Goal: Complete application form: Complete application form

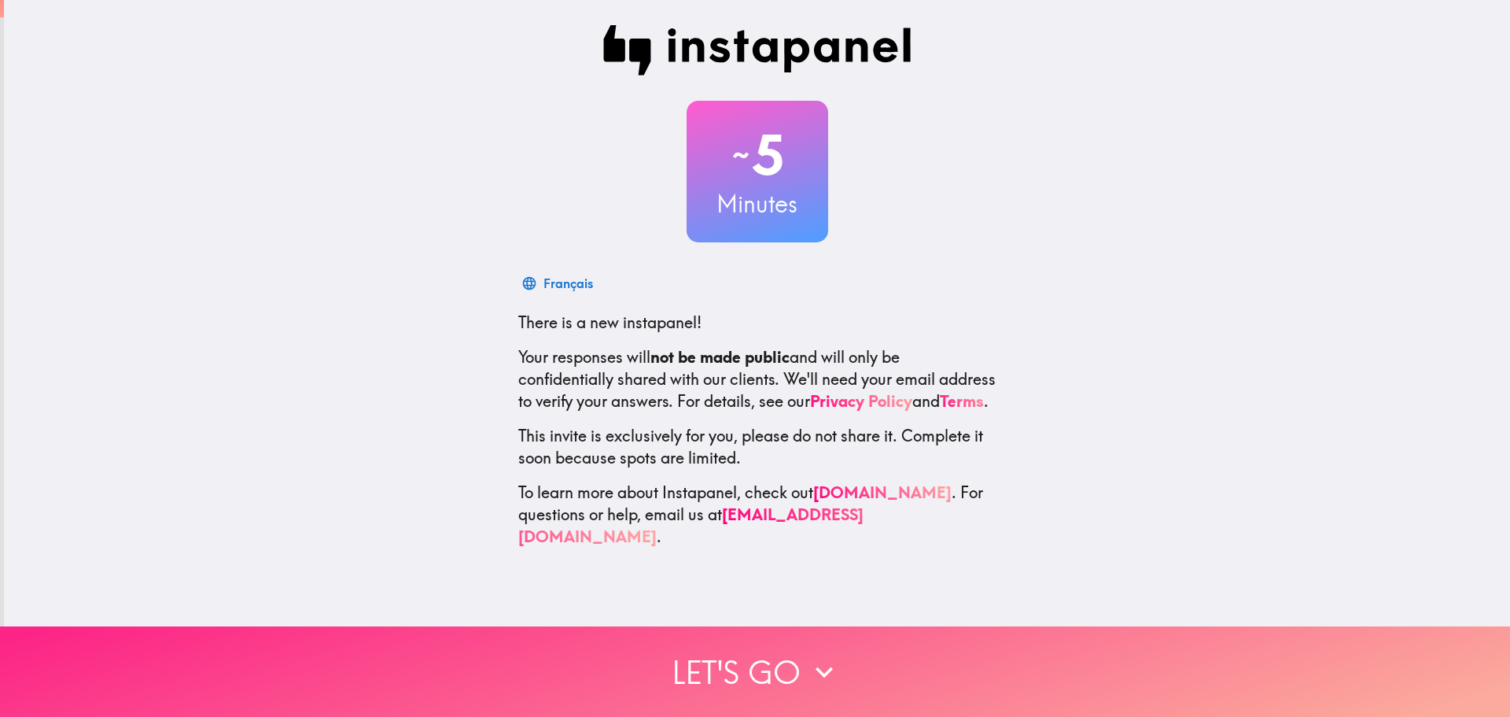
click at [725, 659] on button "Let's go" at bounding box center [755, 671] width 1510 height 90
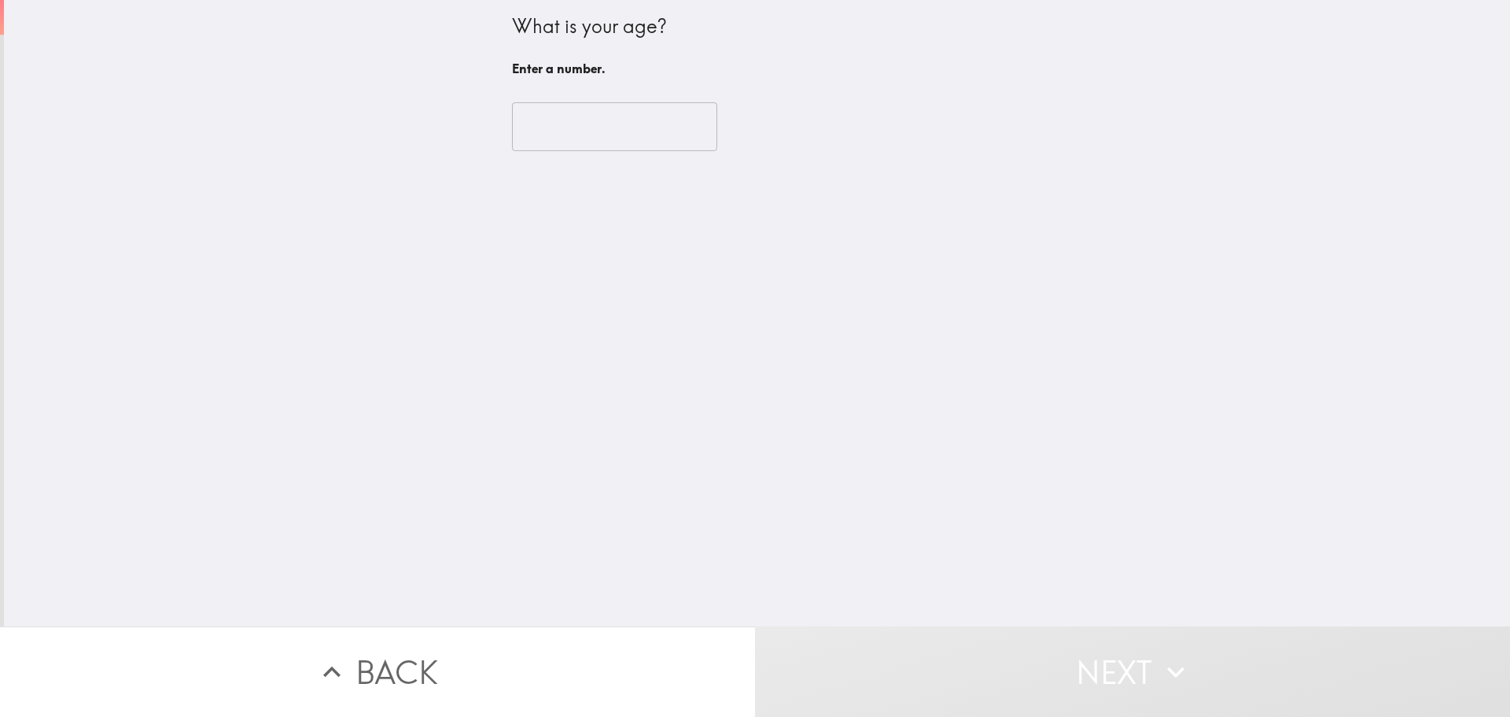
click at [607, 136] on input "number" at bounding box center [614, 126] width 205 height 49
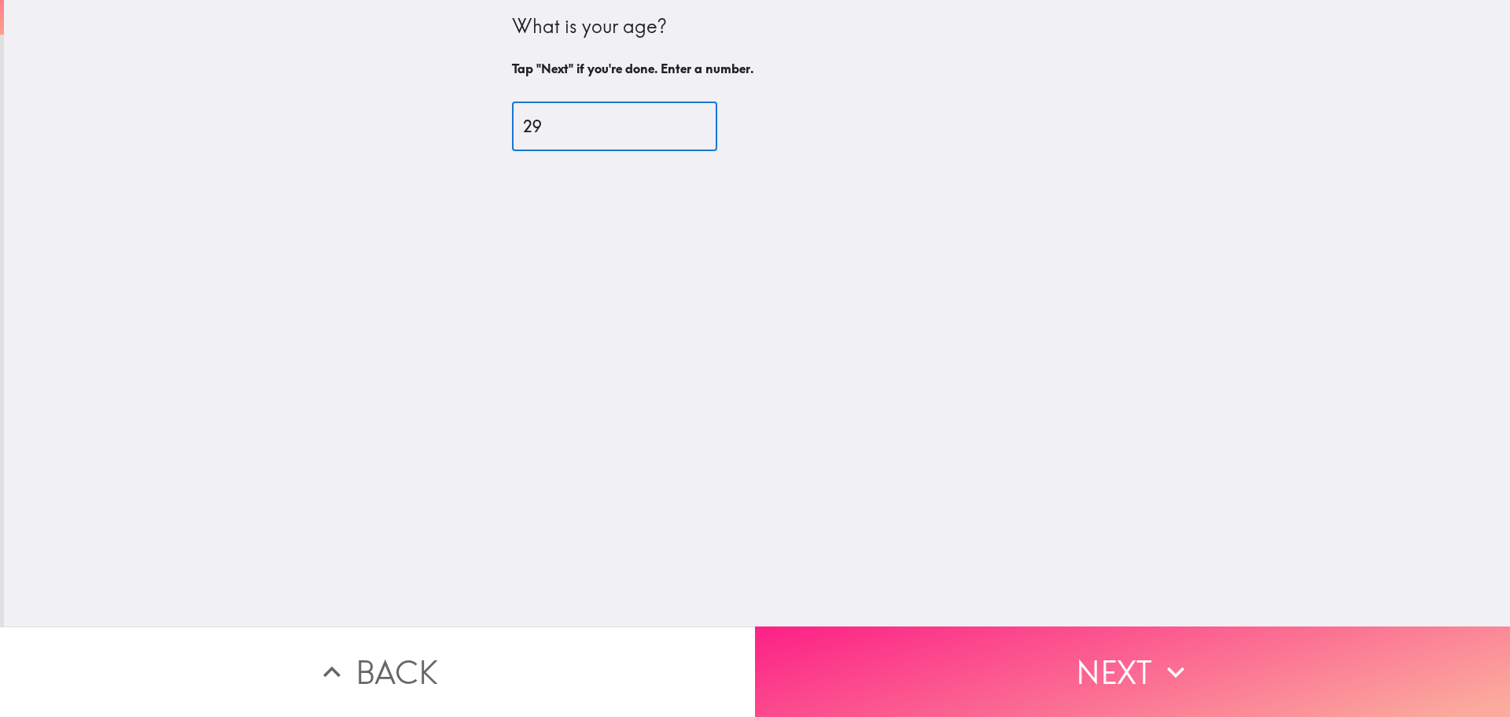
type input "29"
click at [931, 640] on button "Next" at bounding box center [1132, 671] width 755 height 90
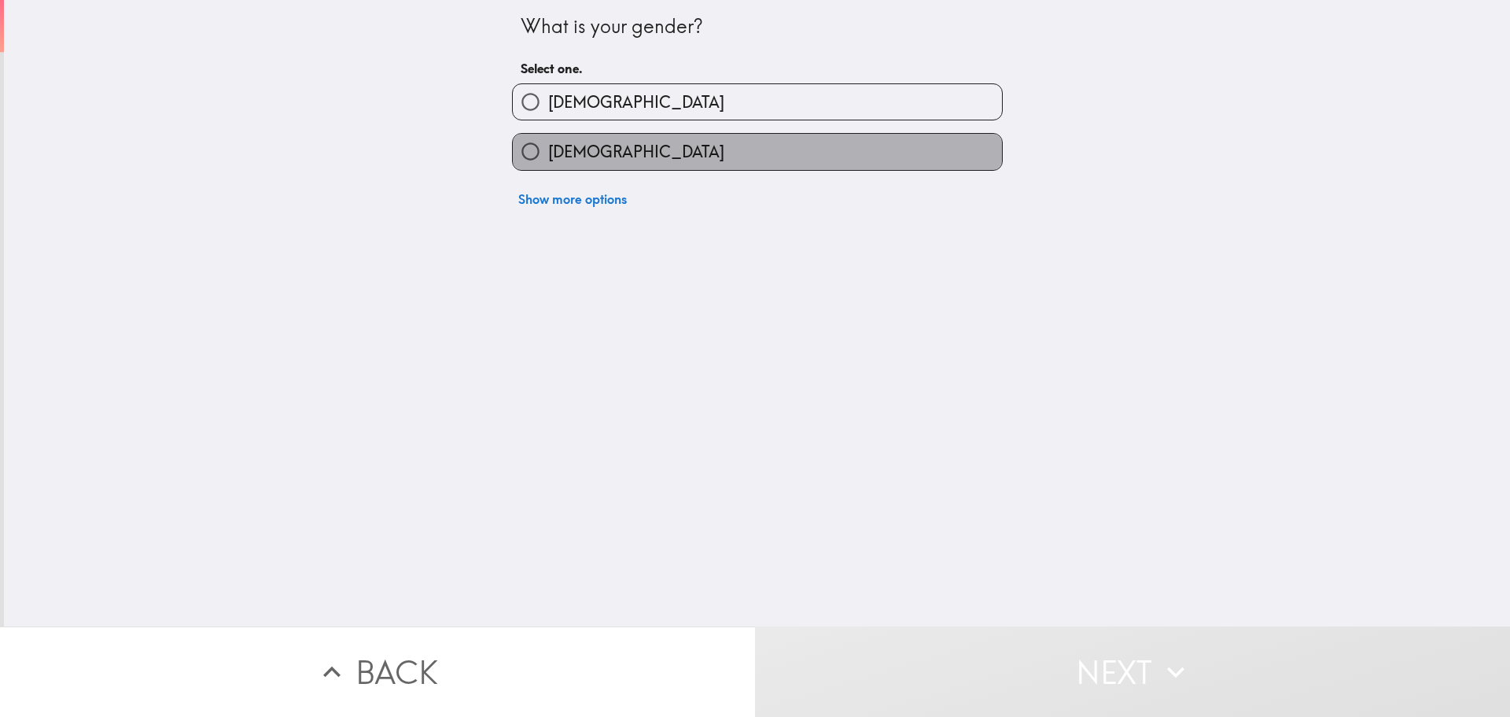
click at [733, 155] on label "[DEMOGRAPHIC_DATA]" at bounding box center [757, 151] width 489 height 35
click at [548, 155] on input "[DEMOGRAPHIC_DATA]" at bounding box center [530, 151] width 35 height 35
radio input "true"
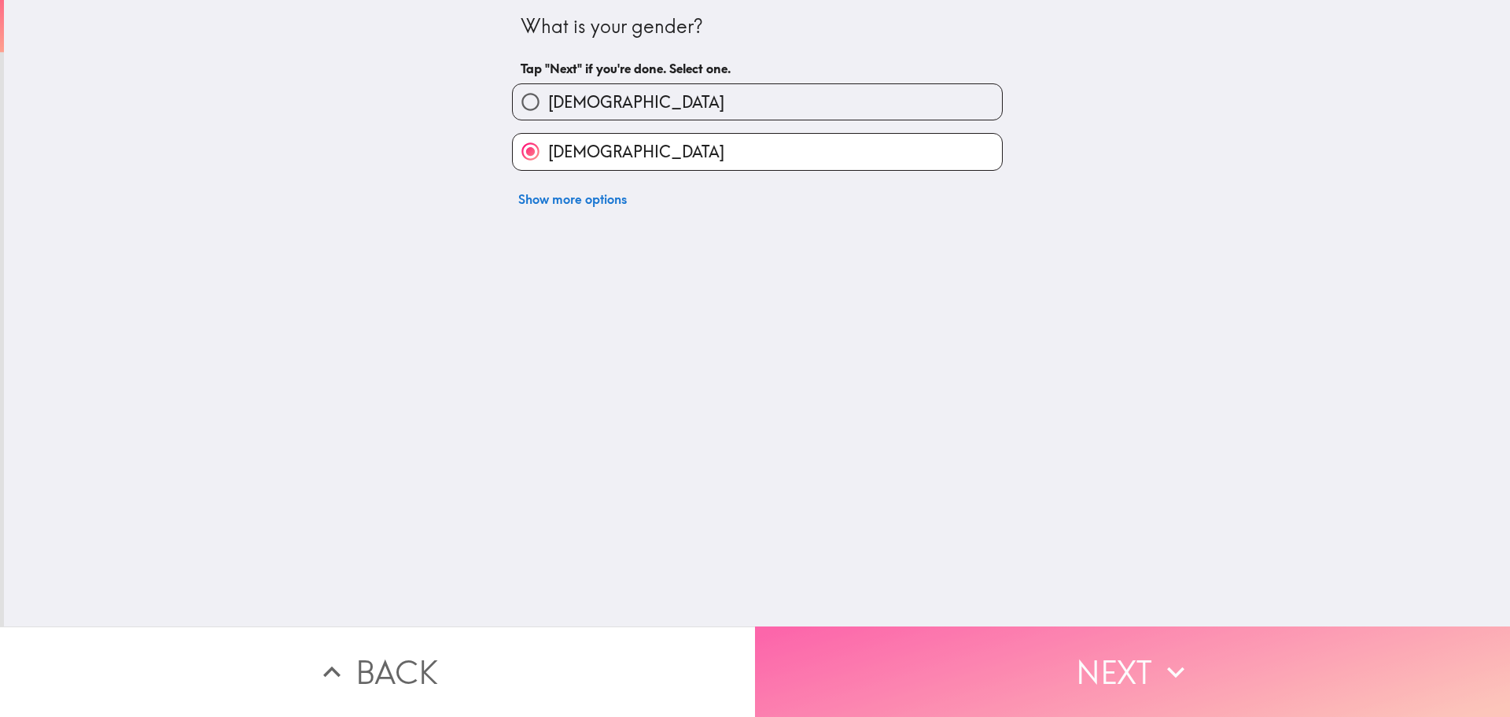
click at [872, 632] on button "Next" at bounding box center [1132, 671] width 755 height 90
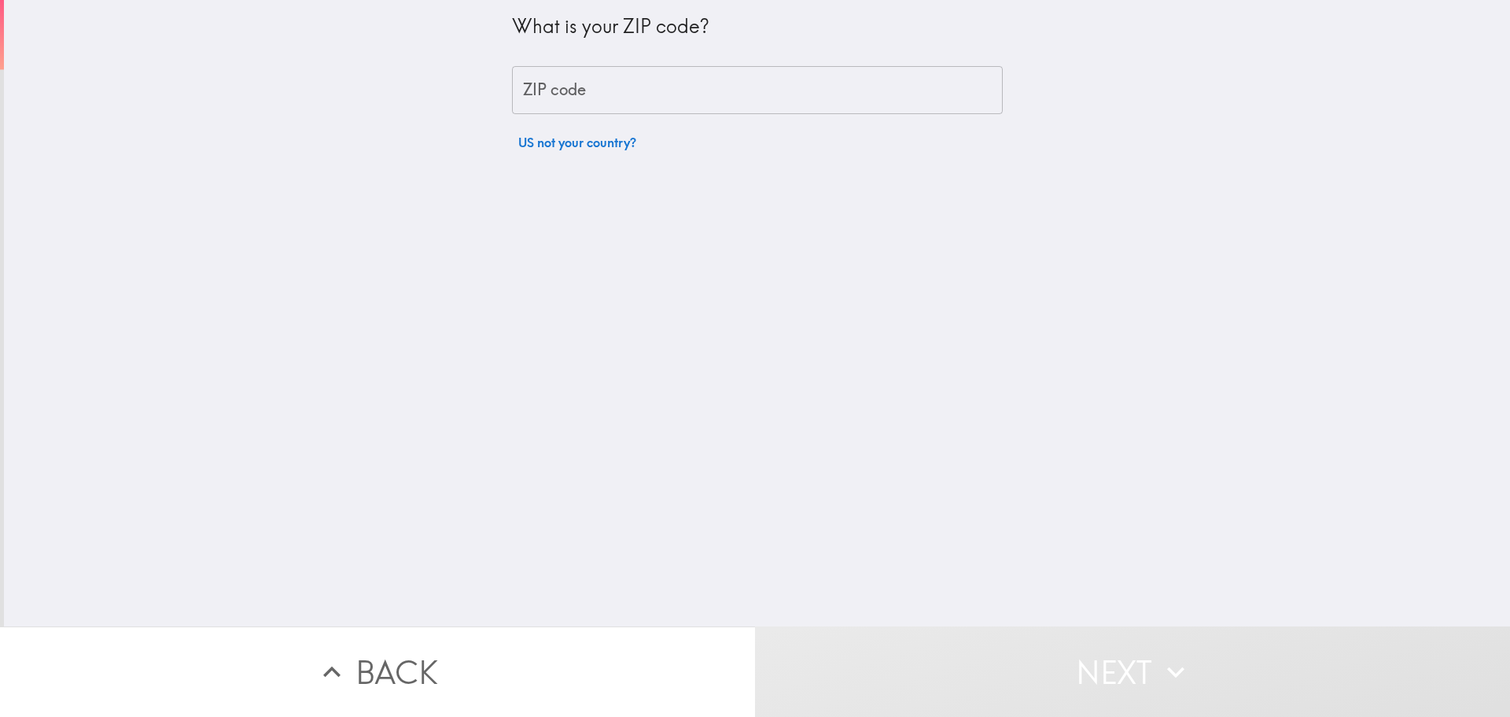
click at [681, 76] on input "ZIP code" at bounding box center [757, 90] width 491 height 49
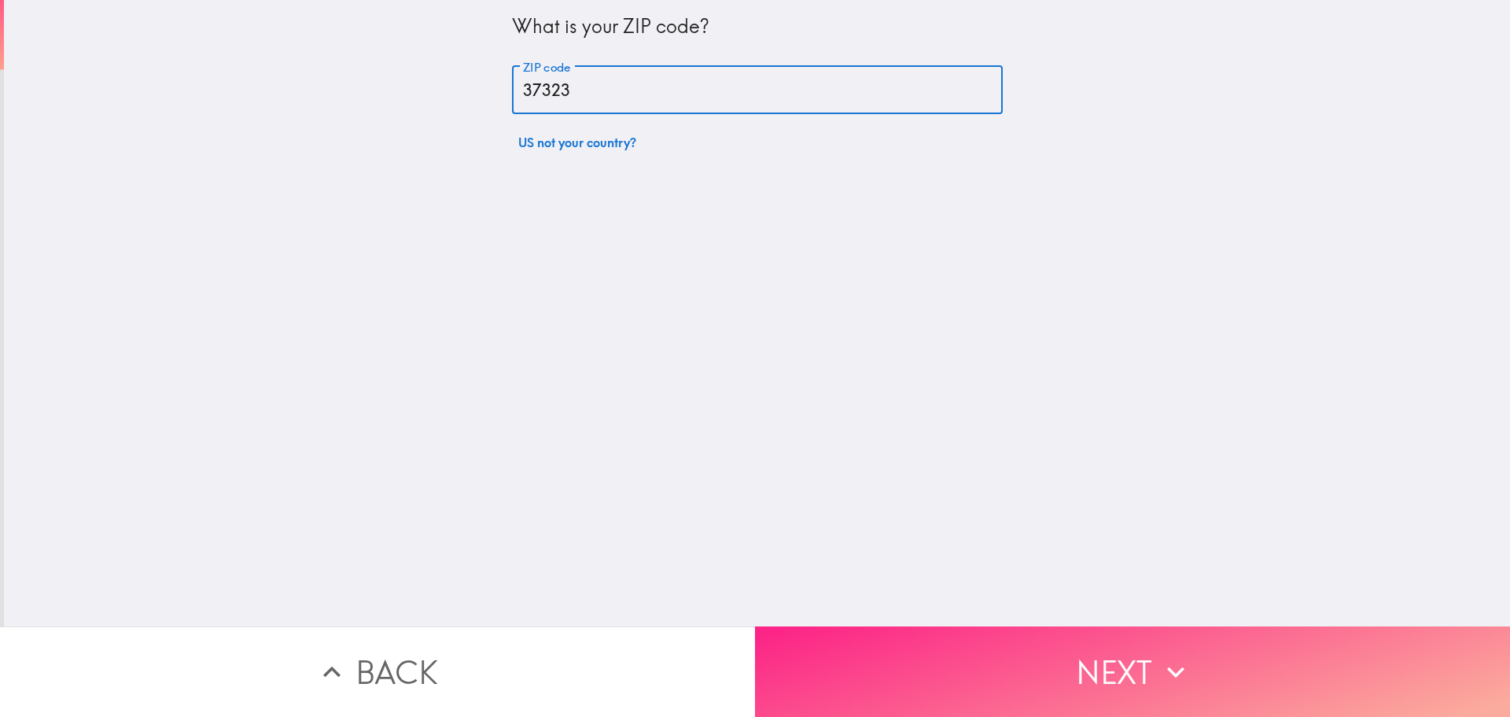
type input "37323"
click at [989, 639] on button "Next" at bounding box center [1132, 671] width 755 height 90
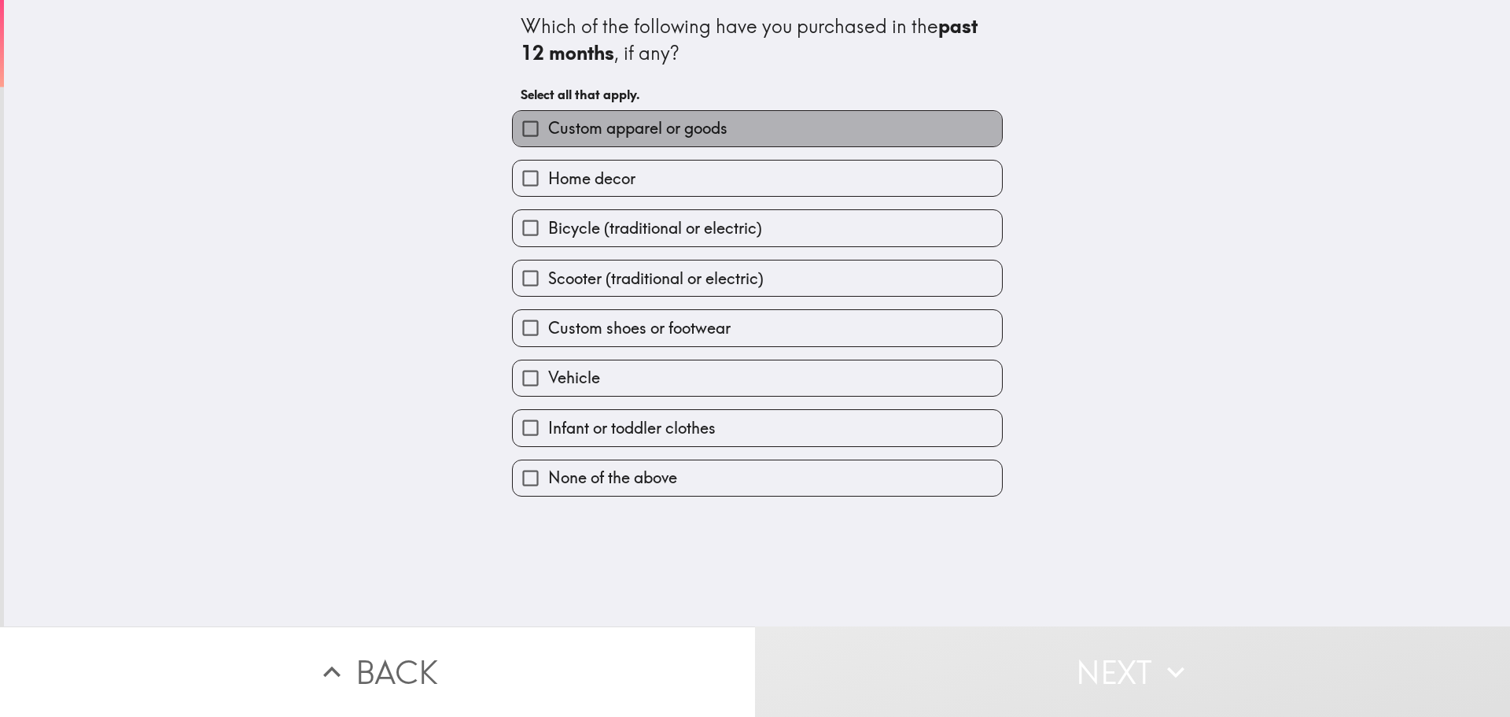
click at [701, 124] on span "Custom apparel or goods" at bounding box center [637, 128] width 179 height 22
click at [548, 124] on input "Custom apparel or goods" at bounding box center [530, 128] width 35 height 35
checkbox input "true"
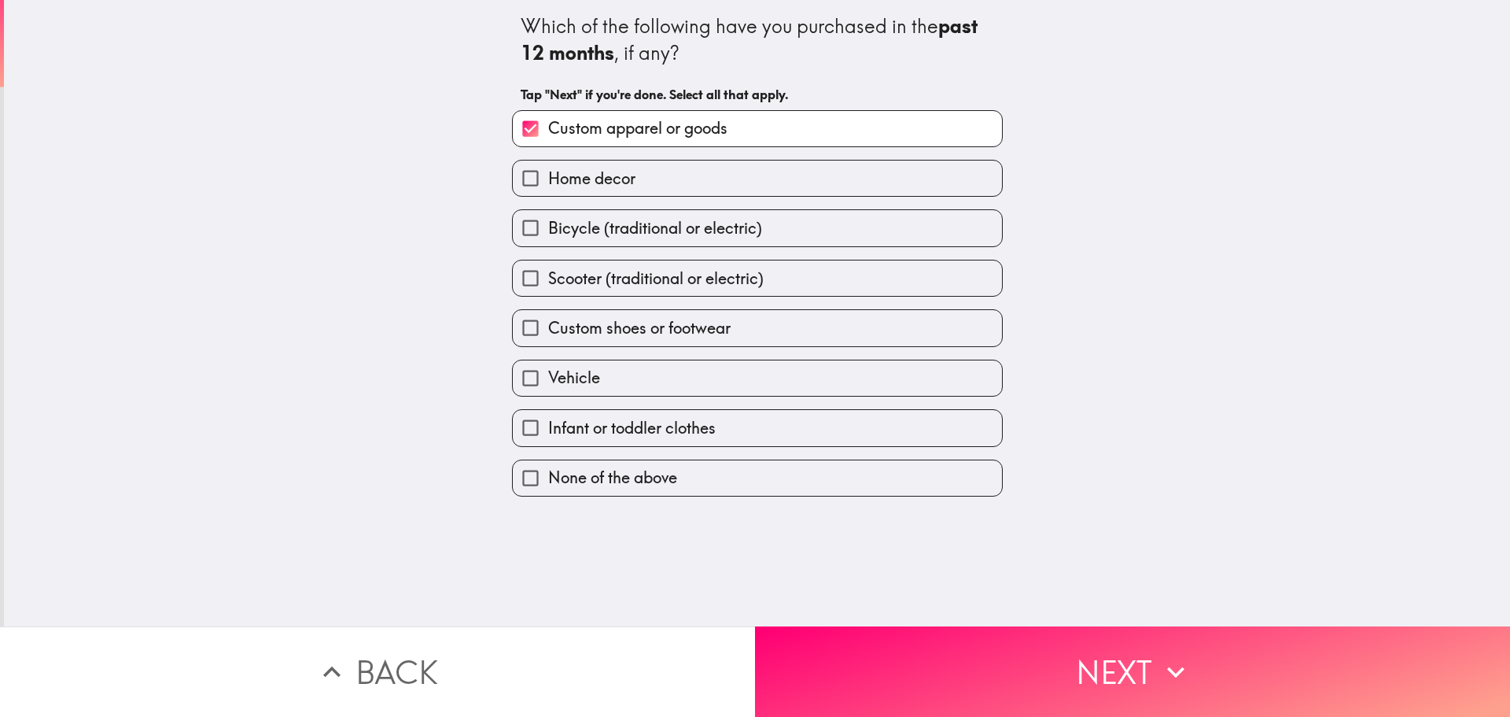
click at [704, 180] on label "Home decor" at bounding box center [757, 177] width 489 height 35
click at [548, 180] on input "Home decor" at bounding box center [530, 177] width 35 height 35
checkbox input "true"
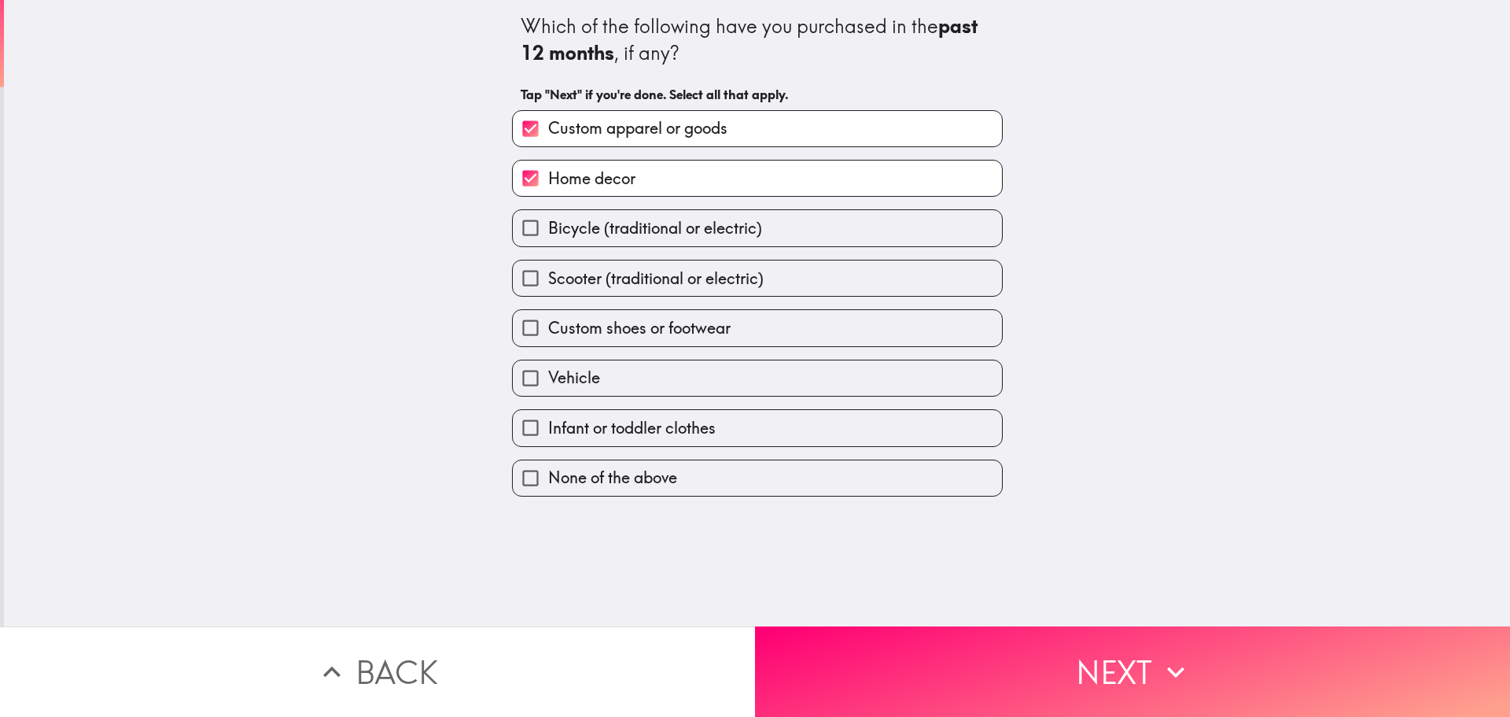
click at [706, 330] on span "Custom shoes or footwear" at bounding box center [639, 328] width 183 height 22
click at [548, 330] on input "Custom shoes or footwear" at bounding box center [530, 327] width 35 height 35
checkbox input "true"
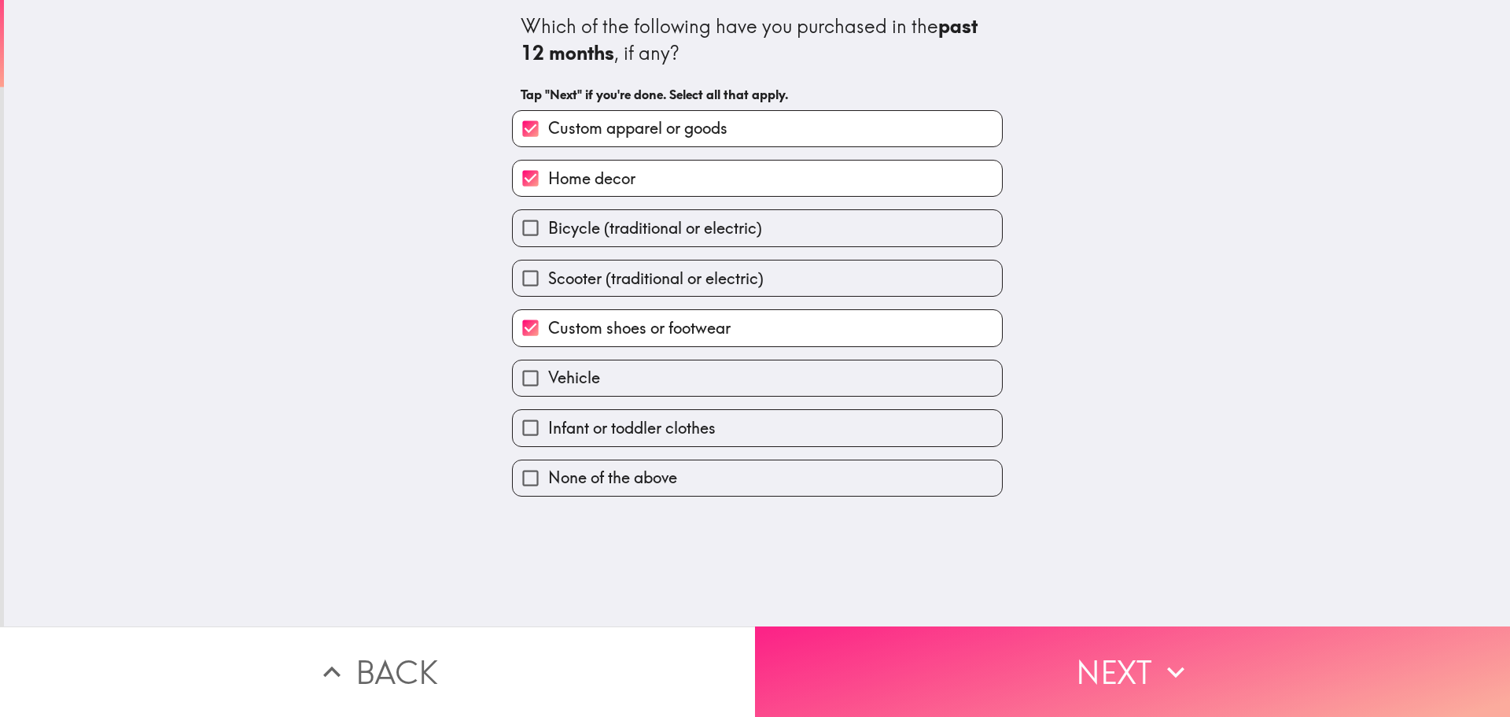
click at [1018, 655] on button "Next" at bounding box center [1132, 671] width 755 height 90
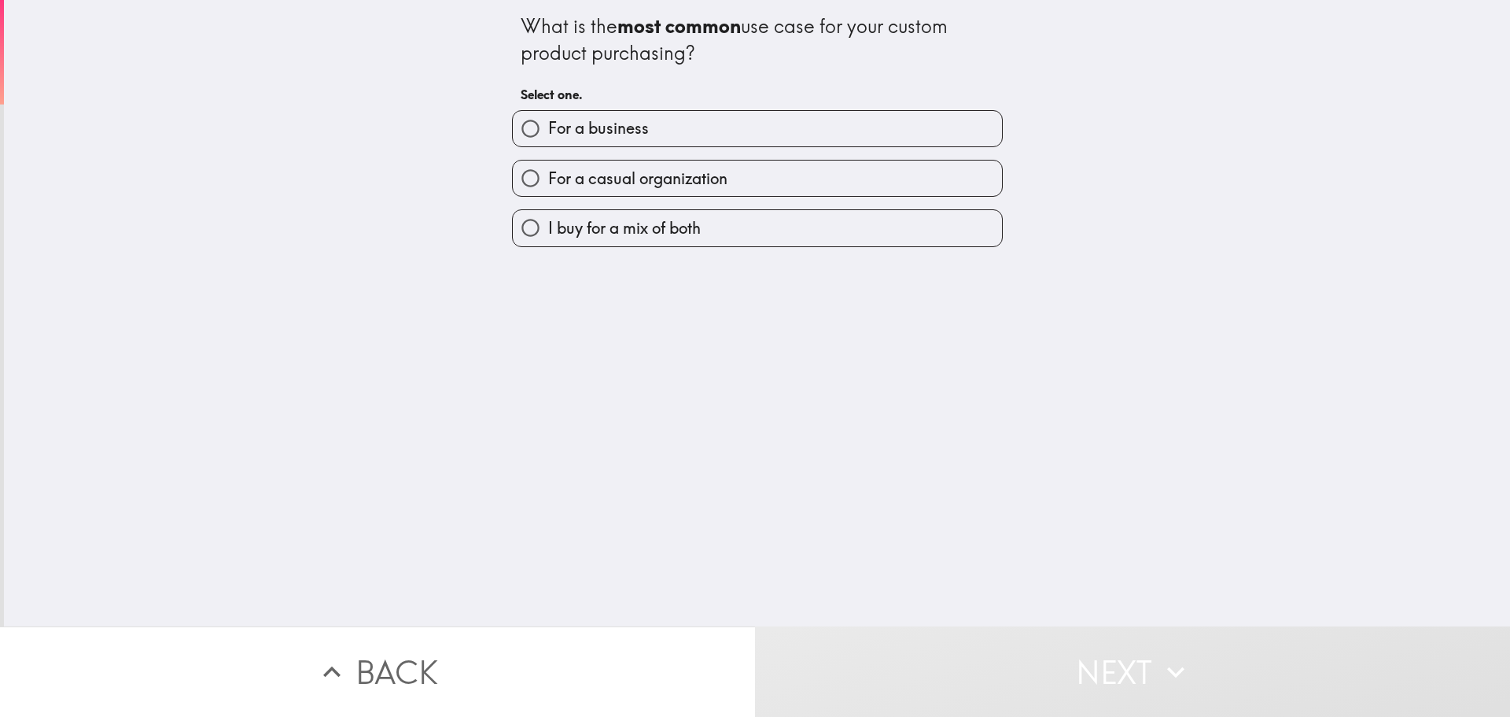
click at [758, 184] on label "For a casual organization" at bounding box center [757, 177] width 489 height 35
click at [548, 184] on input "For a casual organization" at bounding box center [530, 177] width 35 height 35
radio input "true"
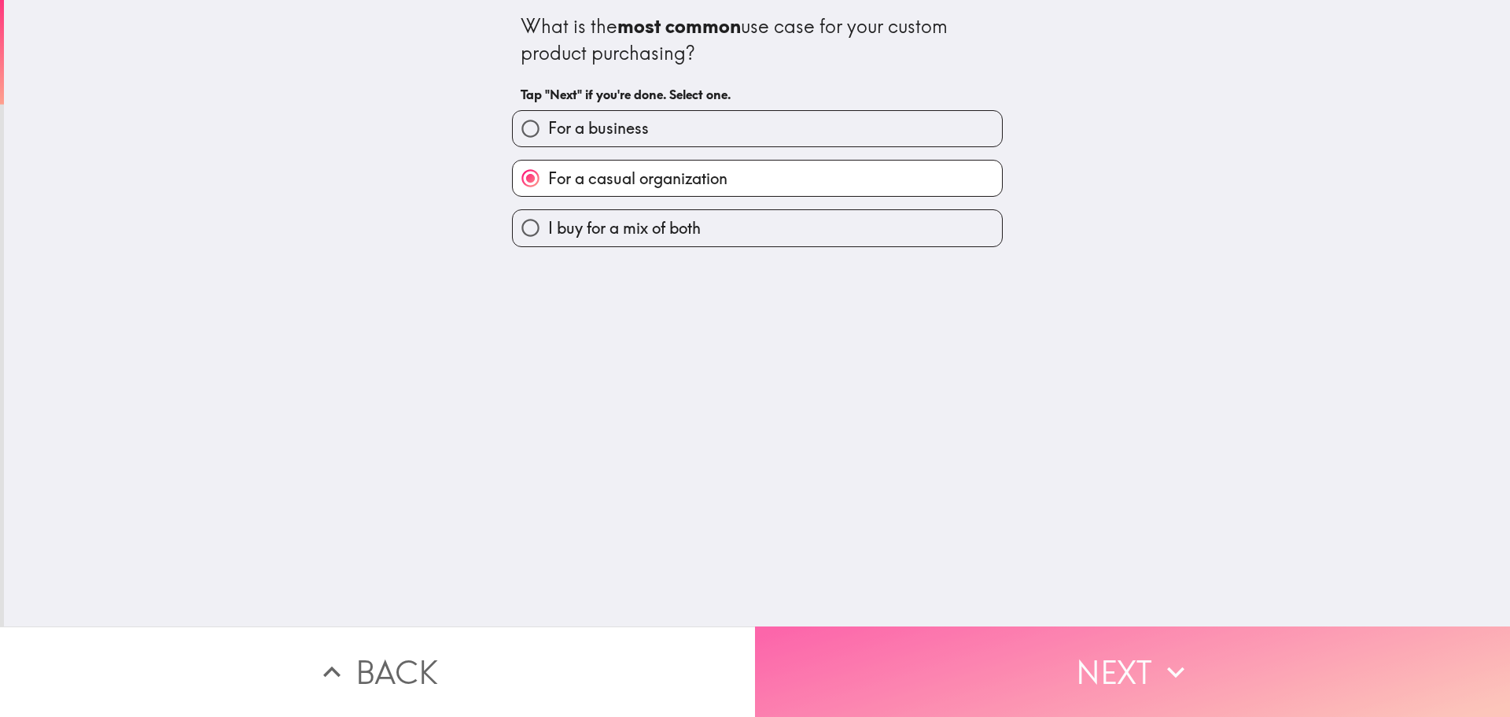
click at [991, 635] on button "Next" at bounding box center [1132, 671] width 755 height 90
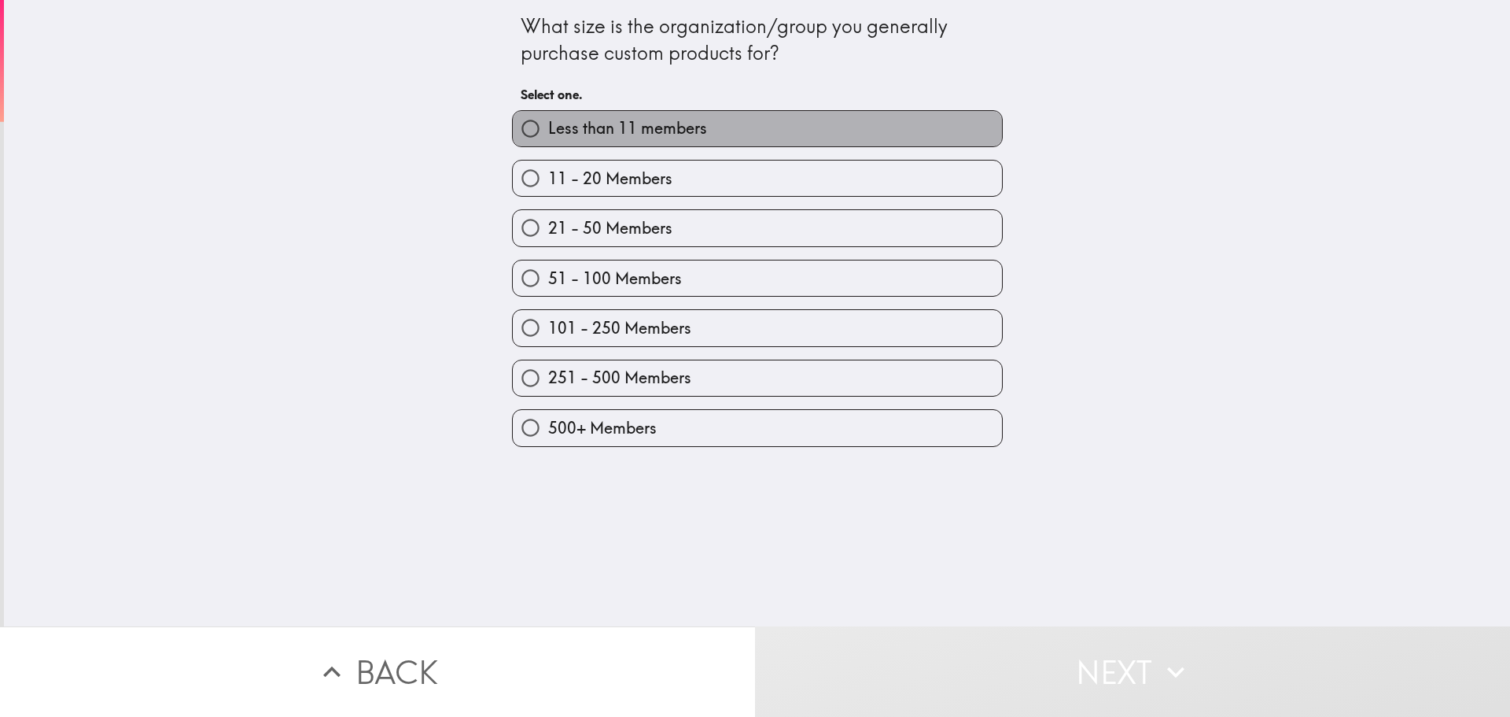
click at [736, 128] on label "Less than 11 members" at bounding box center [757, 128] width 489 height 35
click at [548, 128] on input "Less than 11 members" at bounding box center [530, 128] width 35 height 35
radio input "true"
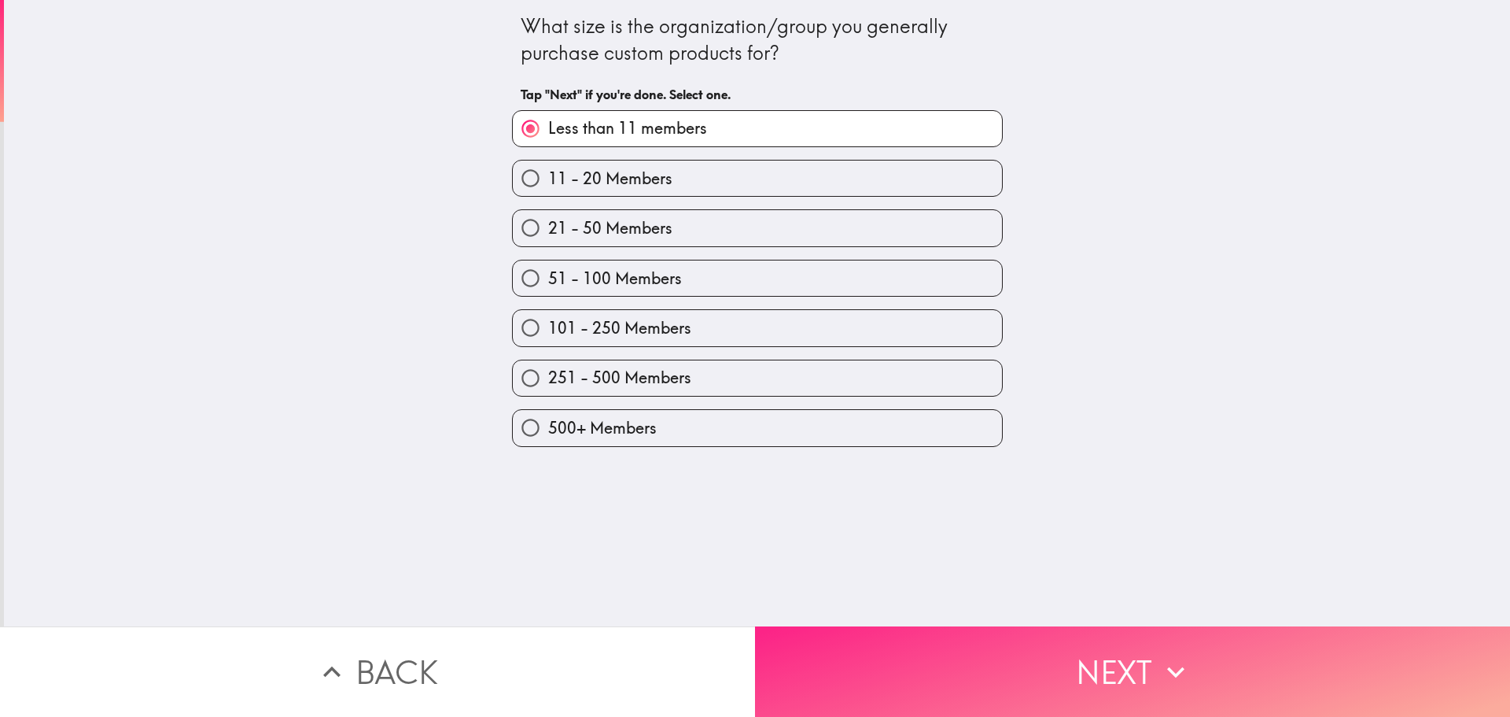
click at [951, 653] on button "Next" at bounding box center [1132, 671] width 755 height 90
